Goal: Use online tool/utility: Utilize a website feature to perform a specific function

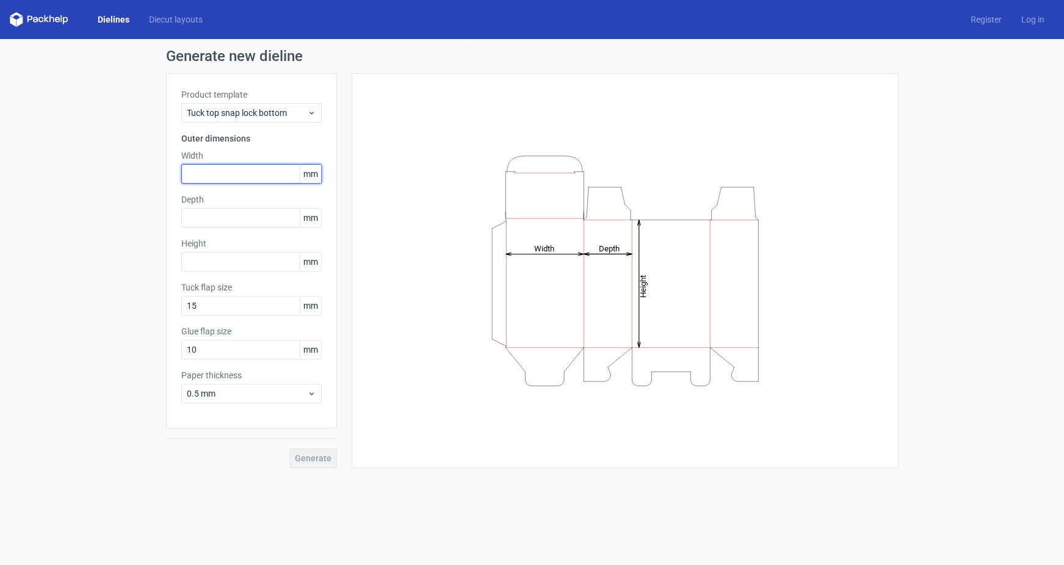
click at [238, 169] on input "text" at bounding box center [251, 174] width 140 height 20
type input "102"
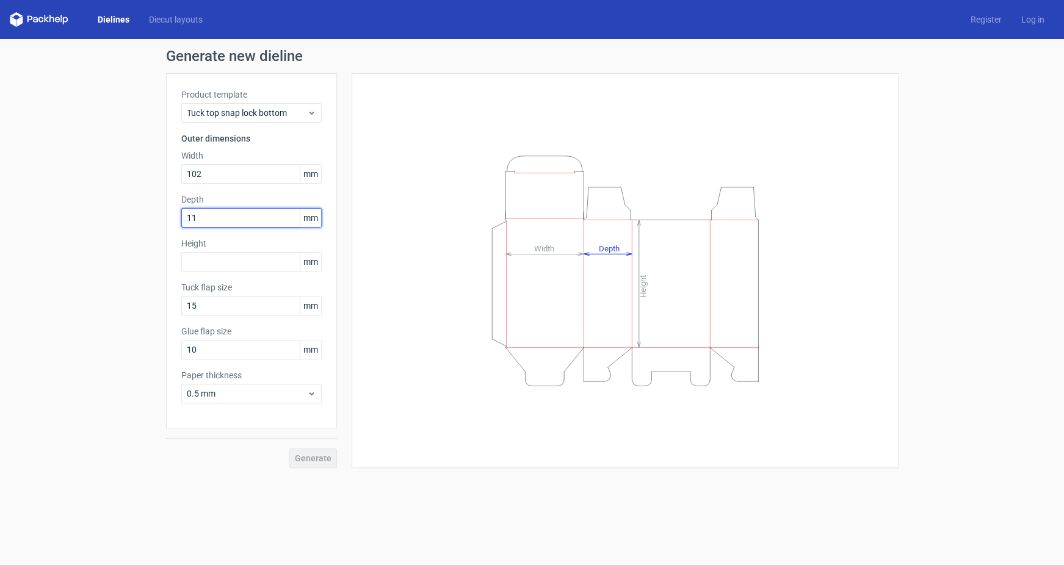
type input "115"
type input "145"
click at [396, 397] on div "Height Depth Width" at bounding box center [625, 271] width 517 height 365
click at [313, 459] on span "Generate" at bounding box center [313, 458] width 37 height 9
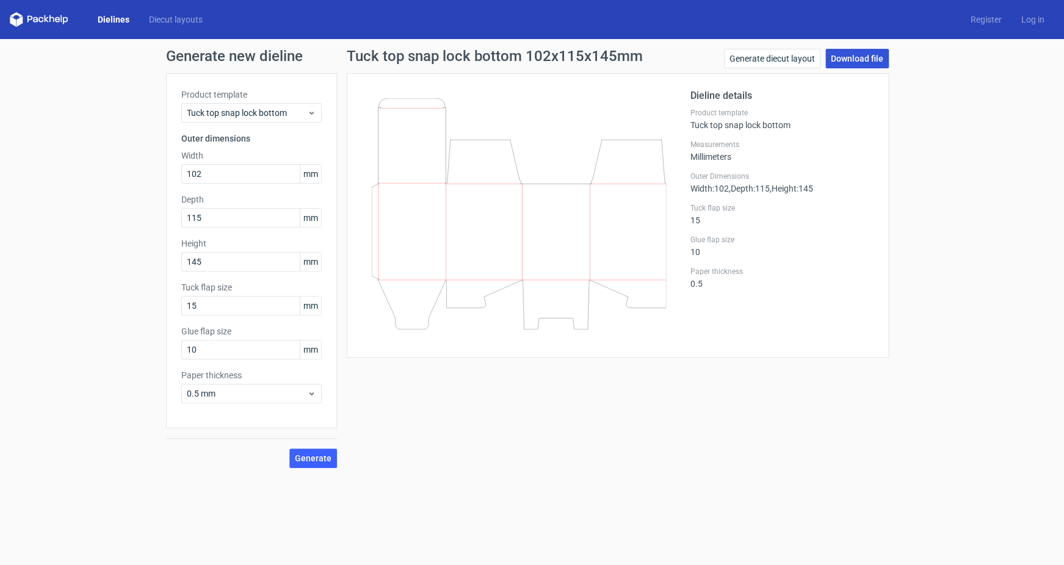
click at [871, 53] on link "Download file" at bounding box center [858, 59] width 64 height 20
click at [507, 453] on div "Tuck top snap lock bottom 102x115x145mm Generate diecut layout Download file Di…" at bounding box center [618, 258] width 562 height 419
click at [774, 57] on link "Generate diecut layout" at bounding box center [772, 59] width 96 height 20
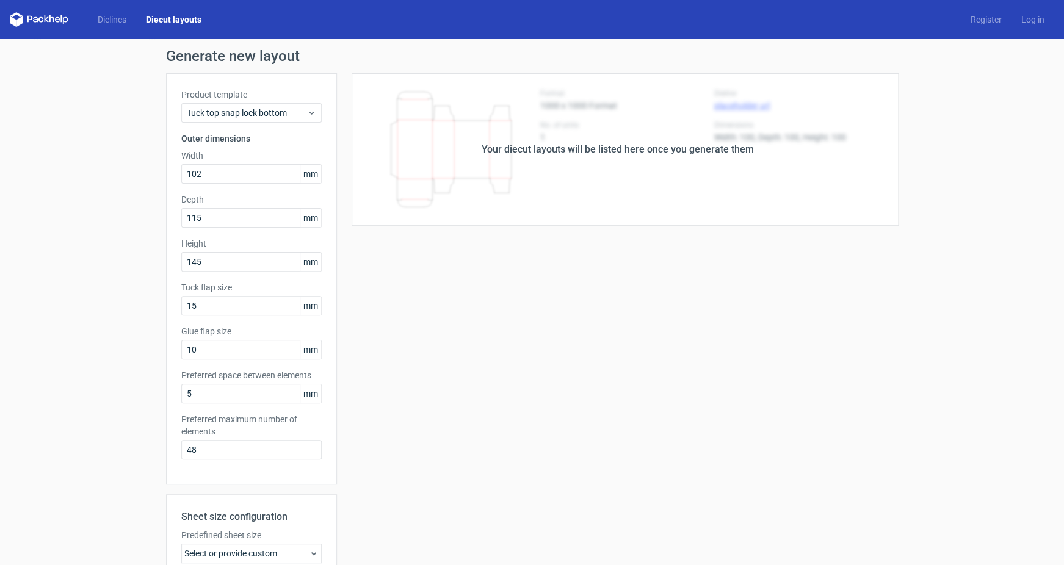
drag, startPoint x: 705, startPoint y: 151, endPoint x: 690, endPoint y: 251, distance: 101.2
click at [704, 151] on div "Your diecut layouts will be listed here once you generate them" at bounding box center [618, 149] width 272 height 15
click at [597, 378] on div "Your diecut layouts will be listed here once you generate them Height Depth Wid…" at bounding box center [618, 404] width 562 height 663
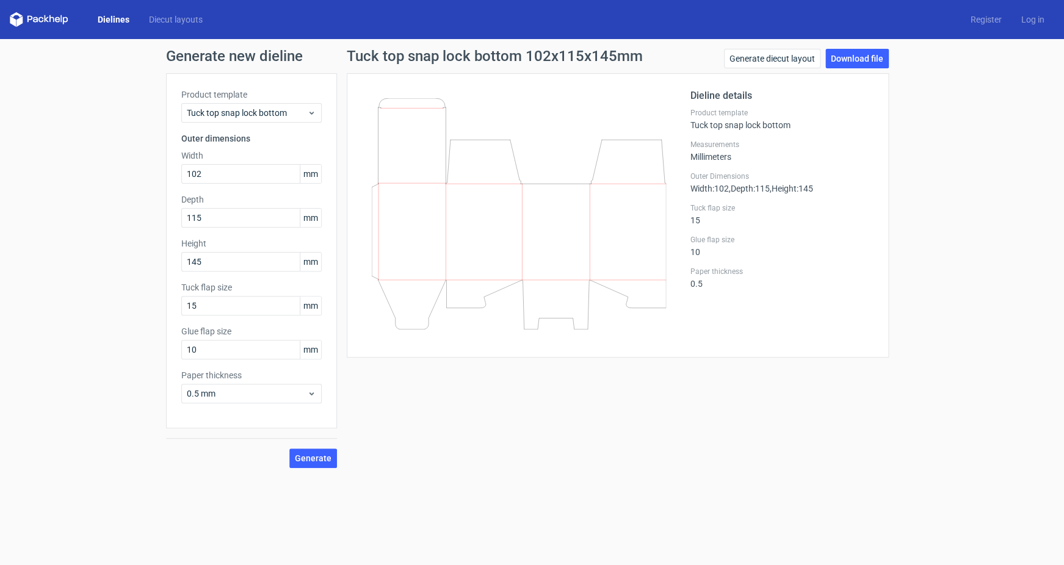
click at [863, 369] on div "Tuck top snap lock bottom 102x115x145mm Generate diecut layout Download file Di…" at bounding box center [618, 258] width 562 height 419
click at [183, 14] on div "Dielines Diecut layouts" at bounding box center [111, 19] width 203 height 15
click at [184, 17] on link "Diecut layouts" at bounding box center [175, 19] width 73 height 12
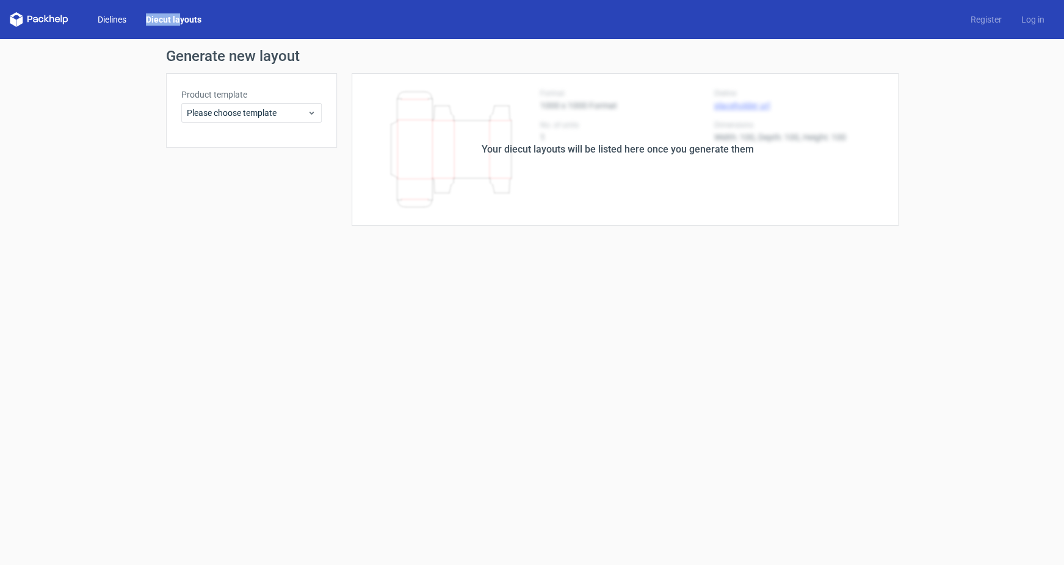
click at [107, 19] on link "Dielines" at bounding box center [112, 19] width 48 height 12
